Goal: Check status: Check status

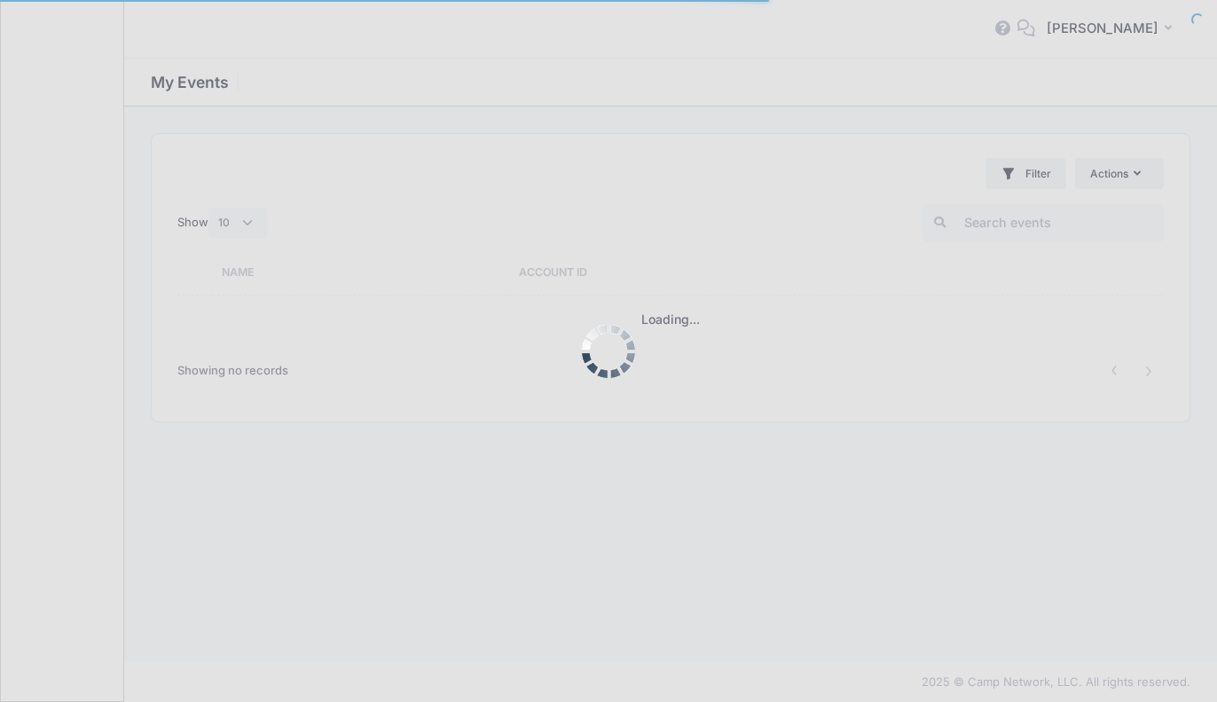
select select "10"
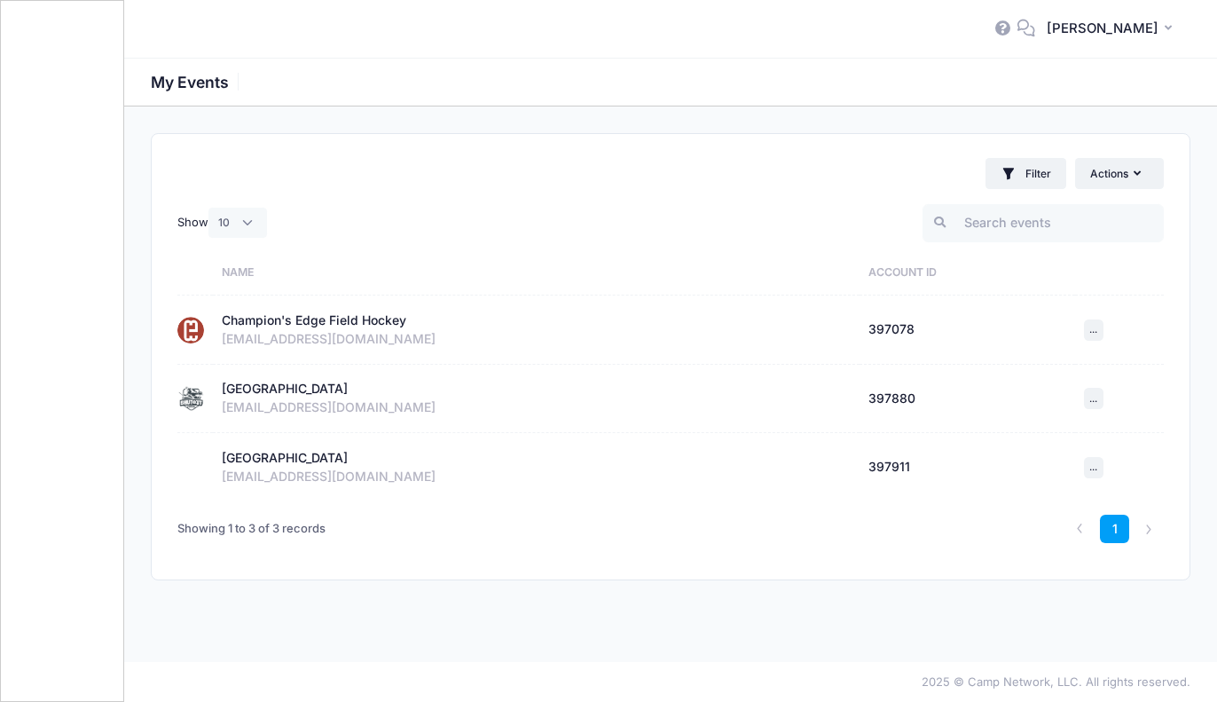
click at [313, 400] on div "info@cefieldhockey.com" at bounding box center [537, 407] width 630 height 19
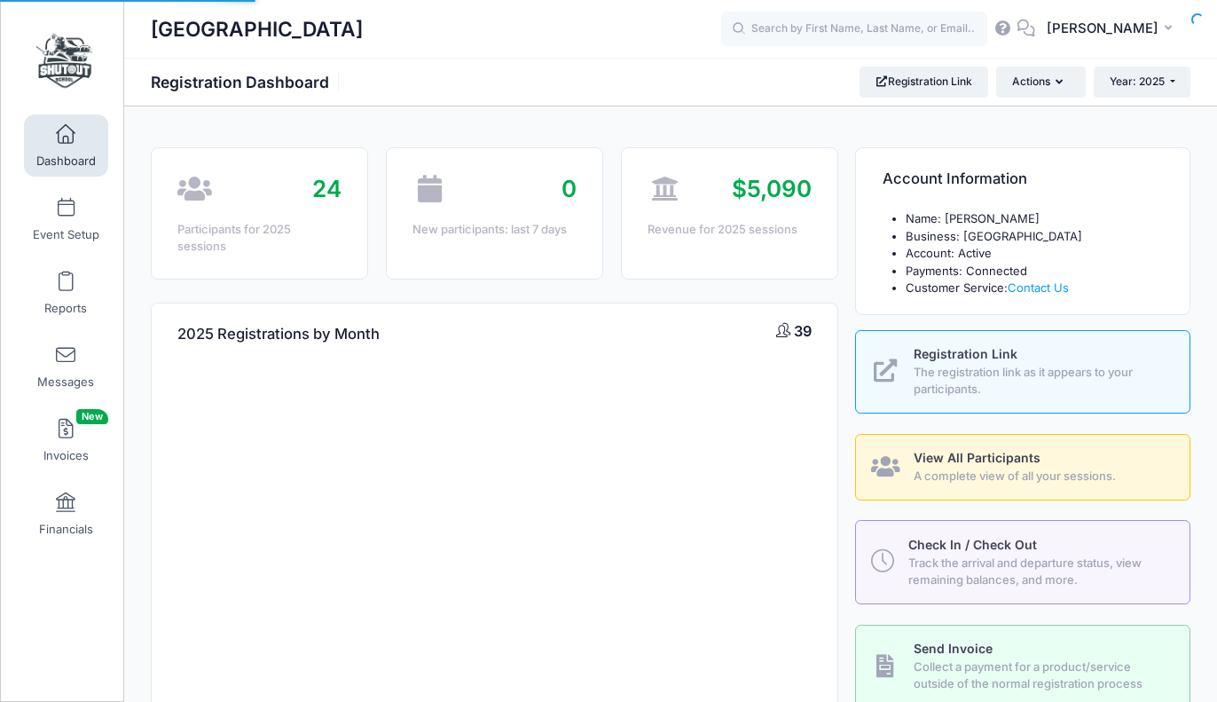
select select
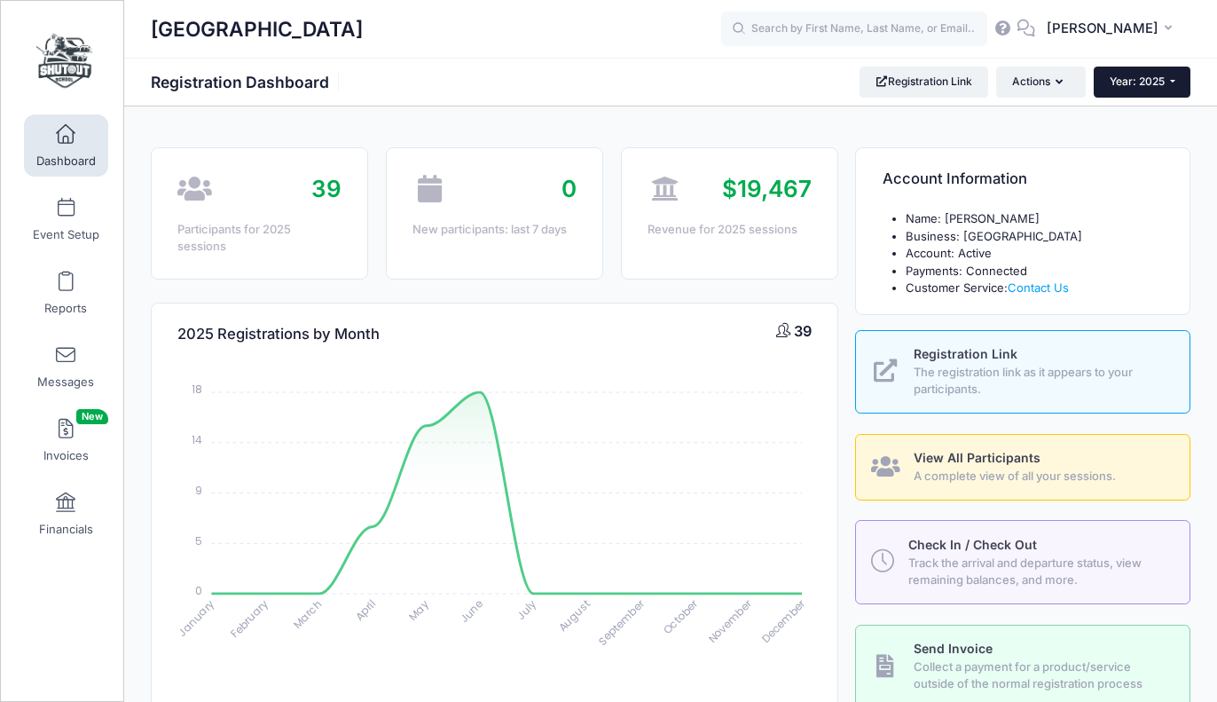
click at [1115, 83] on span "Year: 2025" at bounding box center [1137, 81] width 55 height 13
click at [1114, 137] on link "Year: 2023" at bounding box center [1151, 139] width 115 height 23
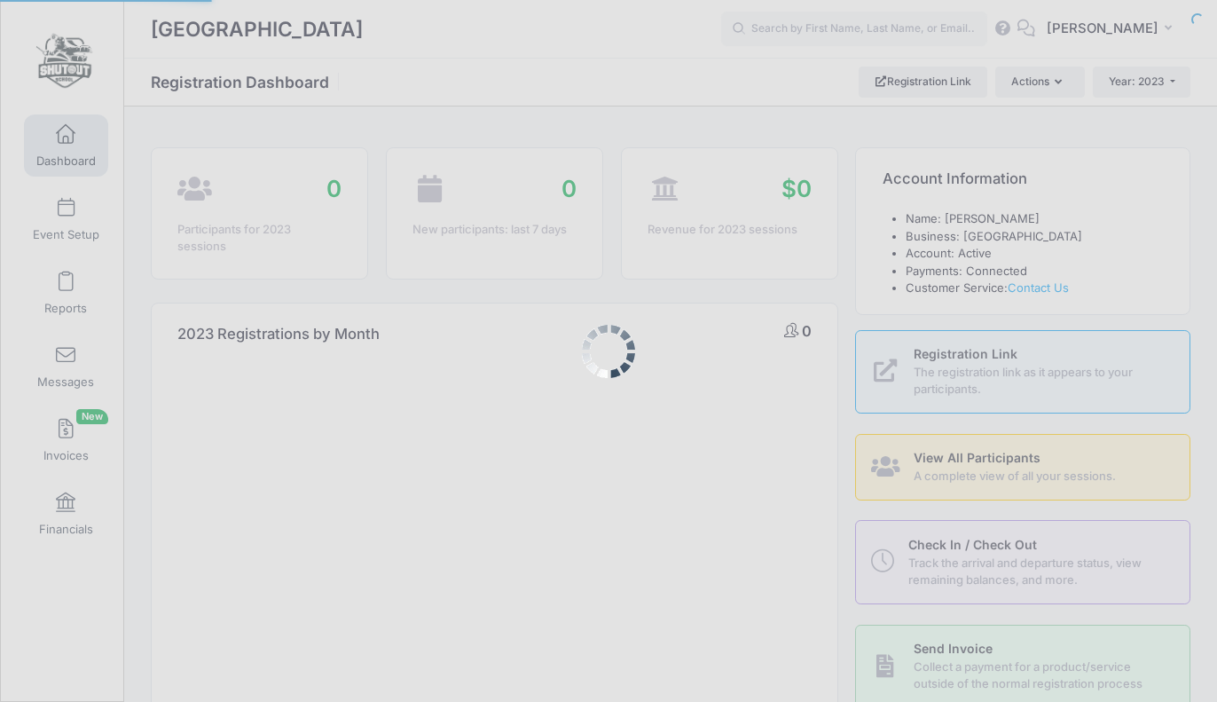
select select
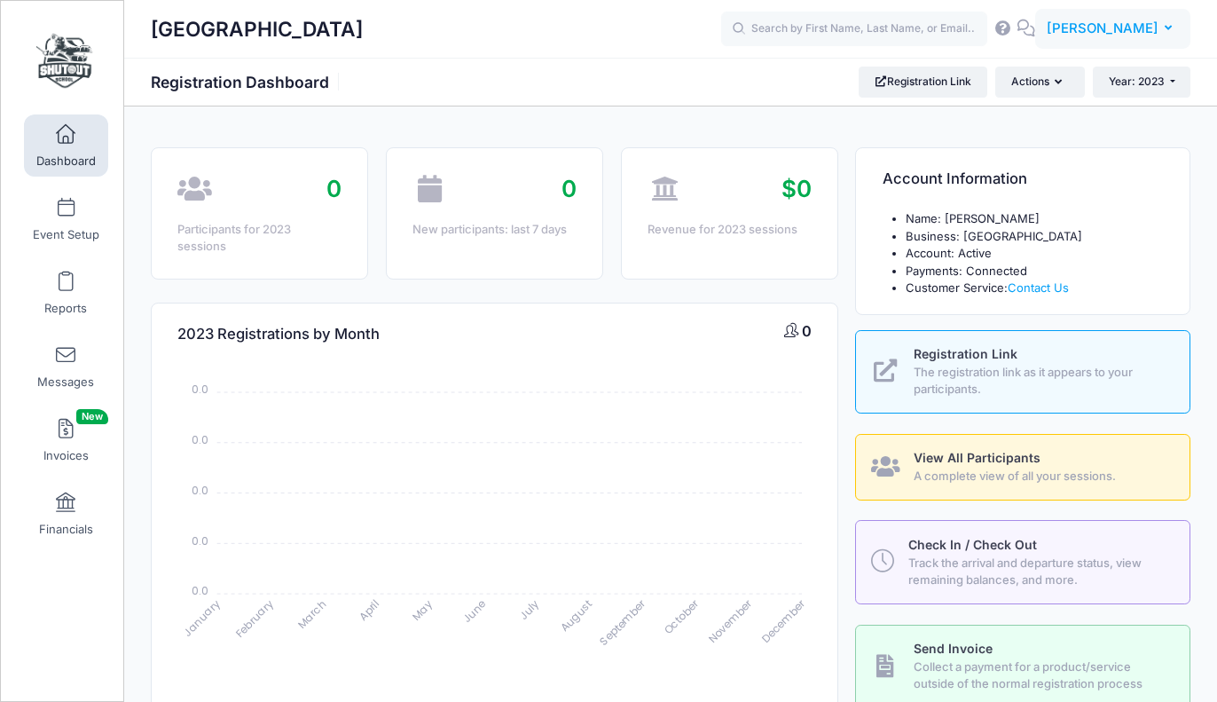
click at [1091, 21] on span "[PERSON_NAME]" at bounding box center [1103, 29] width 112 height 20
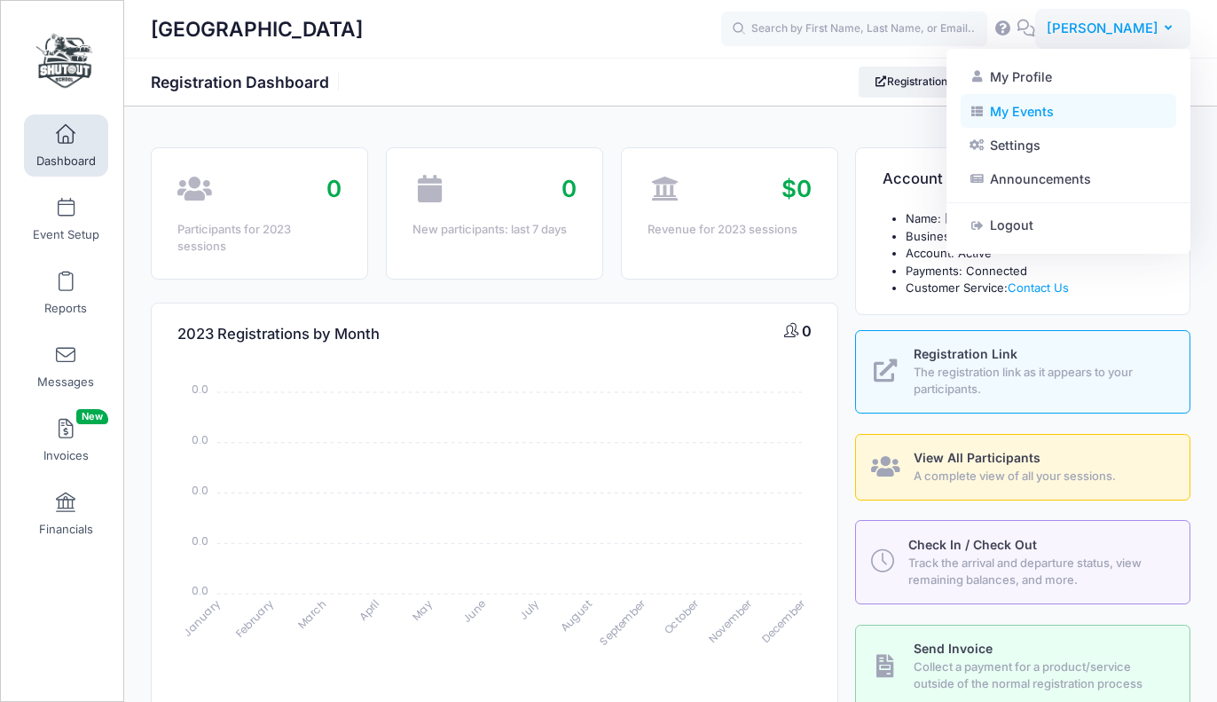
click at [1026, 116] on link "My Events" at bounding box center [1069, 111] width 216 height 34
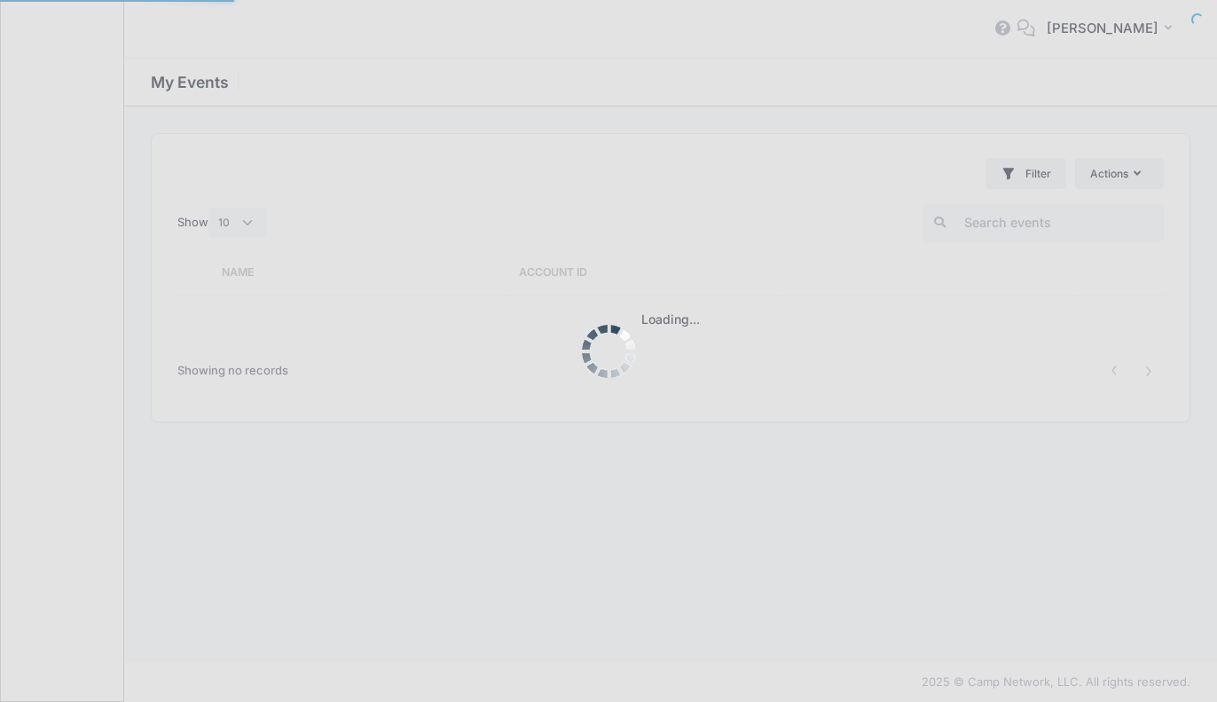
select select "10"
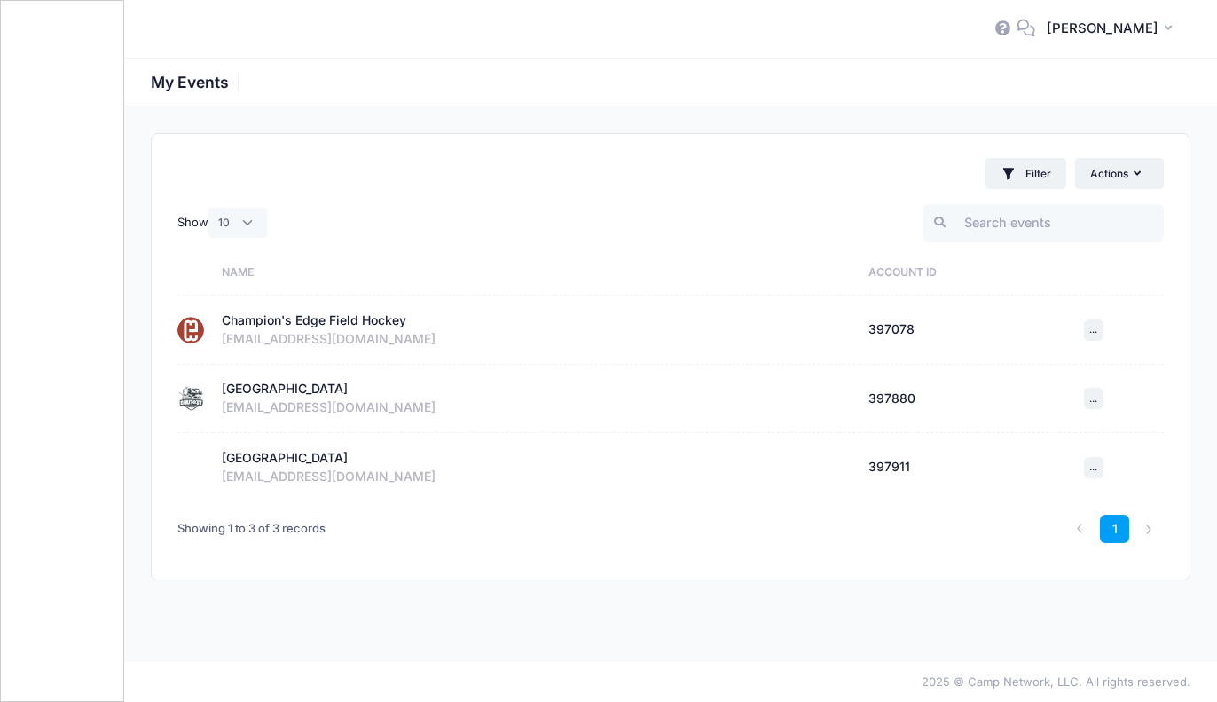
click at [348, 332] on div "[EMAIL_ADDRESS][DOMAIN_NAME]" at bounding box center [537, 339] width 630 height 19
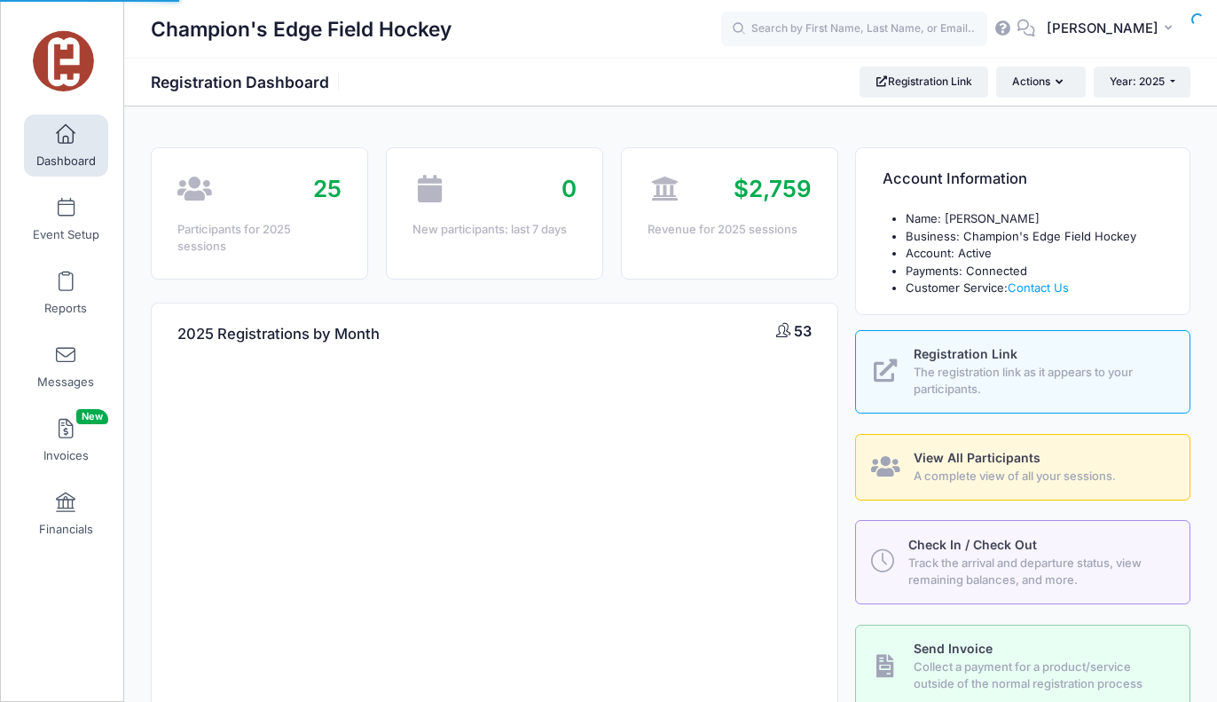
select select
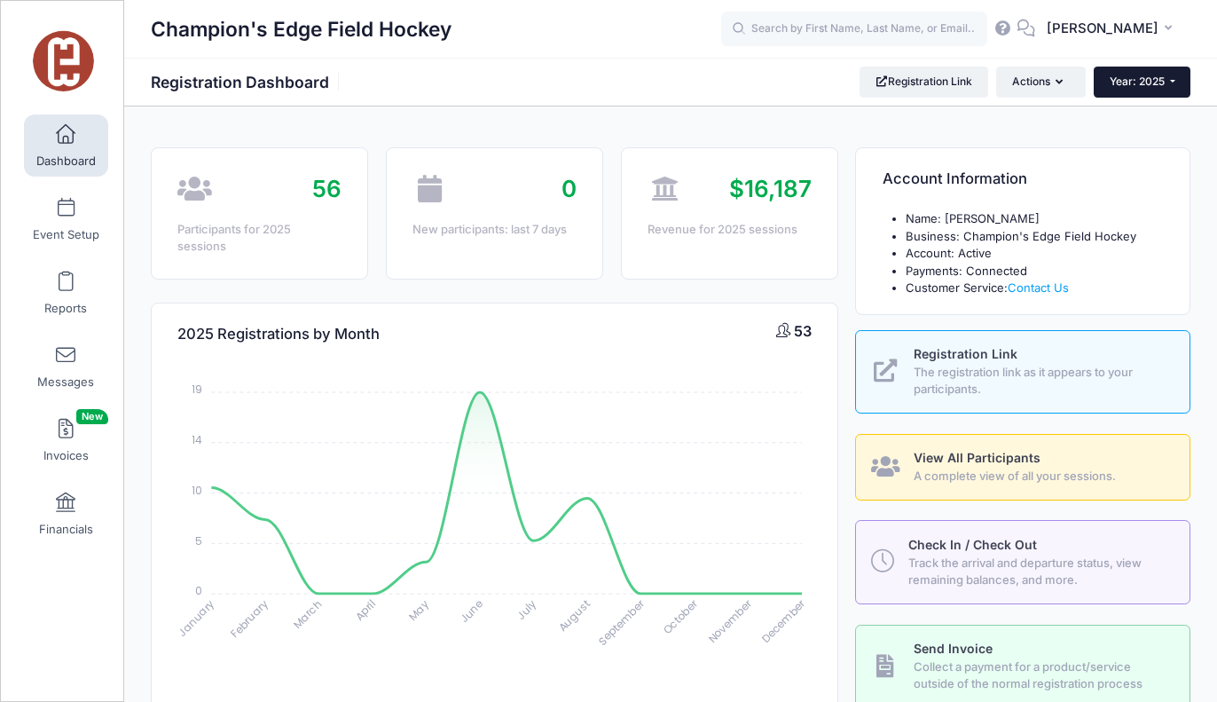
click at [1139, 81] on span "Year: 2025" at bounding box center [1137, 81] width 55 height 13
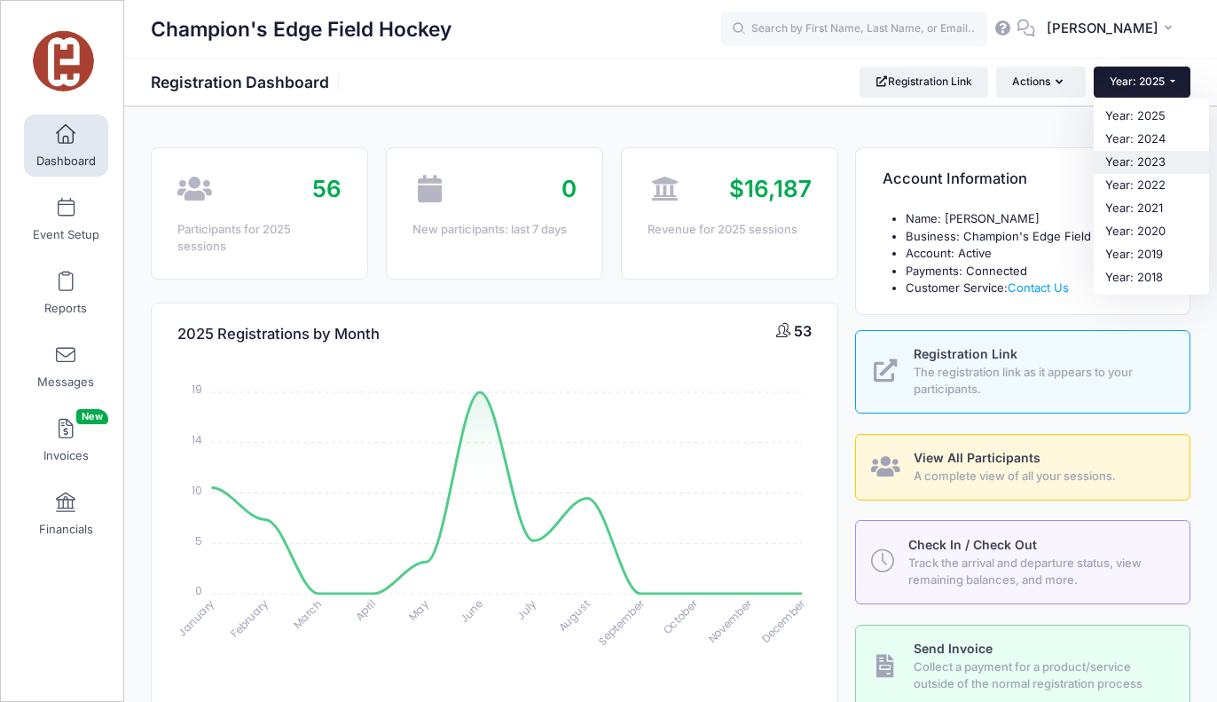
click at [1123, 156] on link "Year: 2023" at bounding box center [1151, 162] width 115 height 23
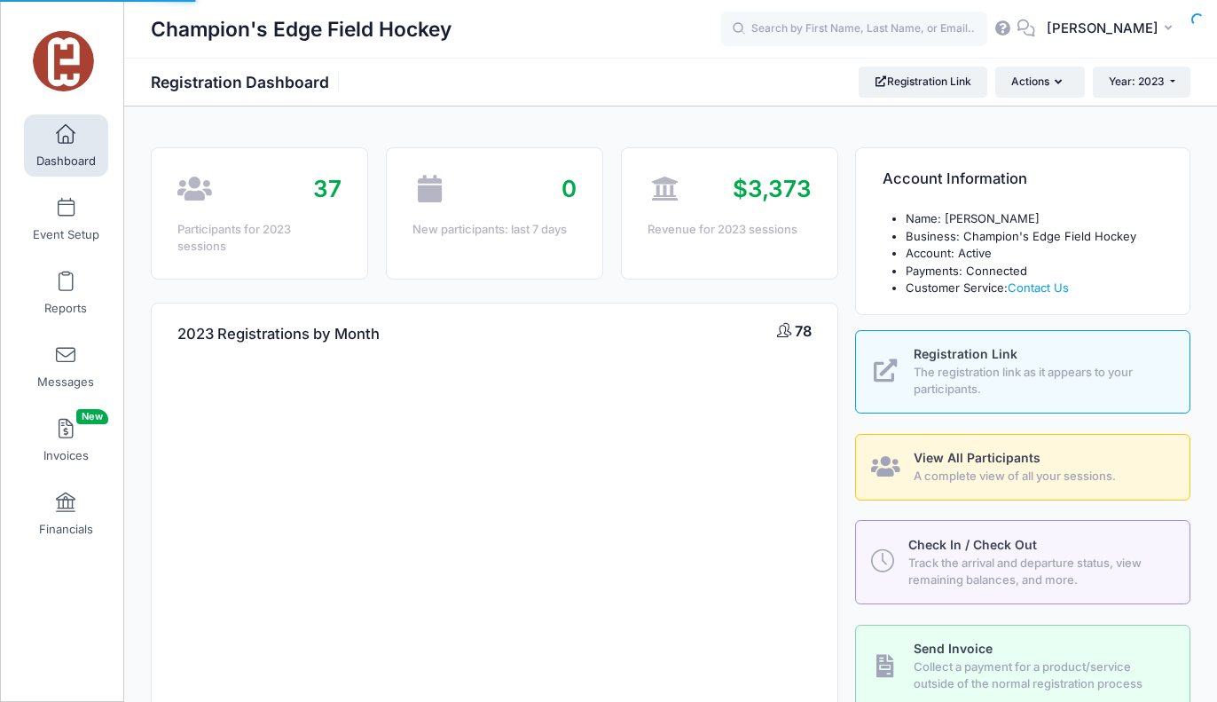
select select
